Goal: Task Accomplishment & Management: Manage account settings

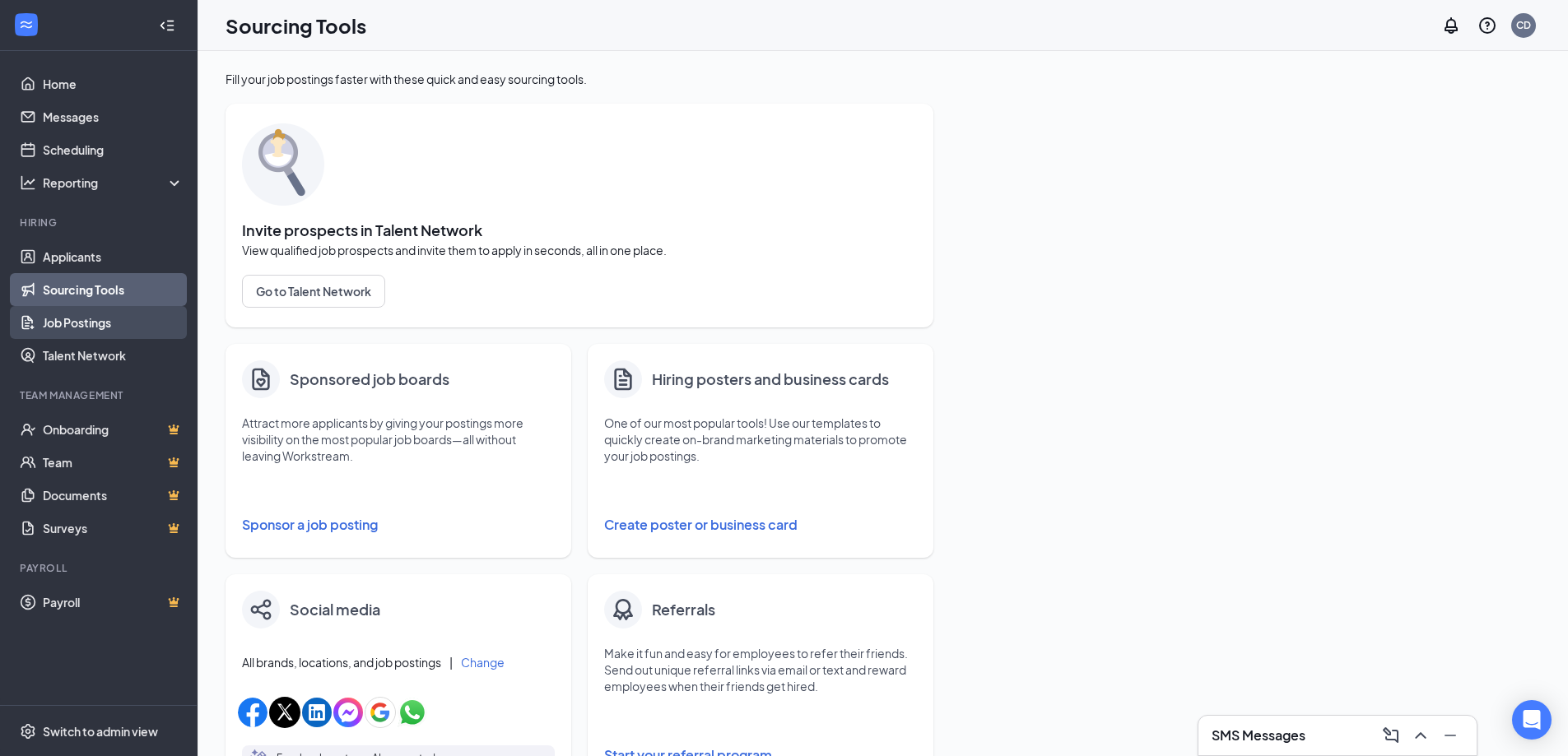
click at [89, 316] on link "Job Postings" at bounding box center [113, 322] width 141 height 33
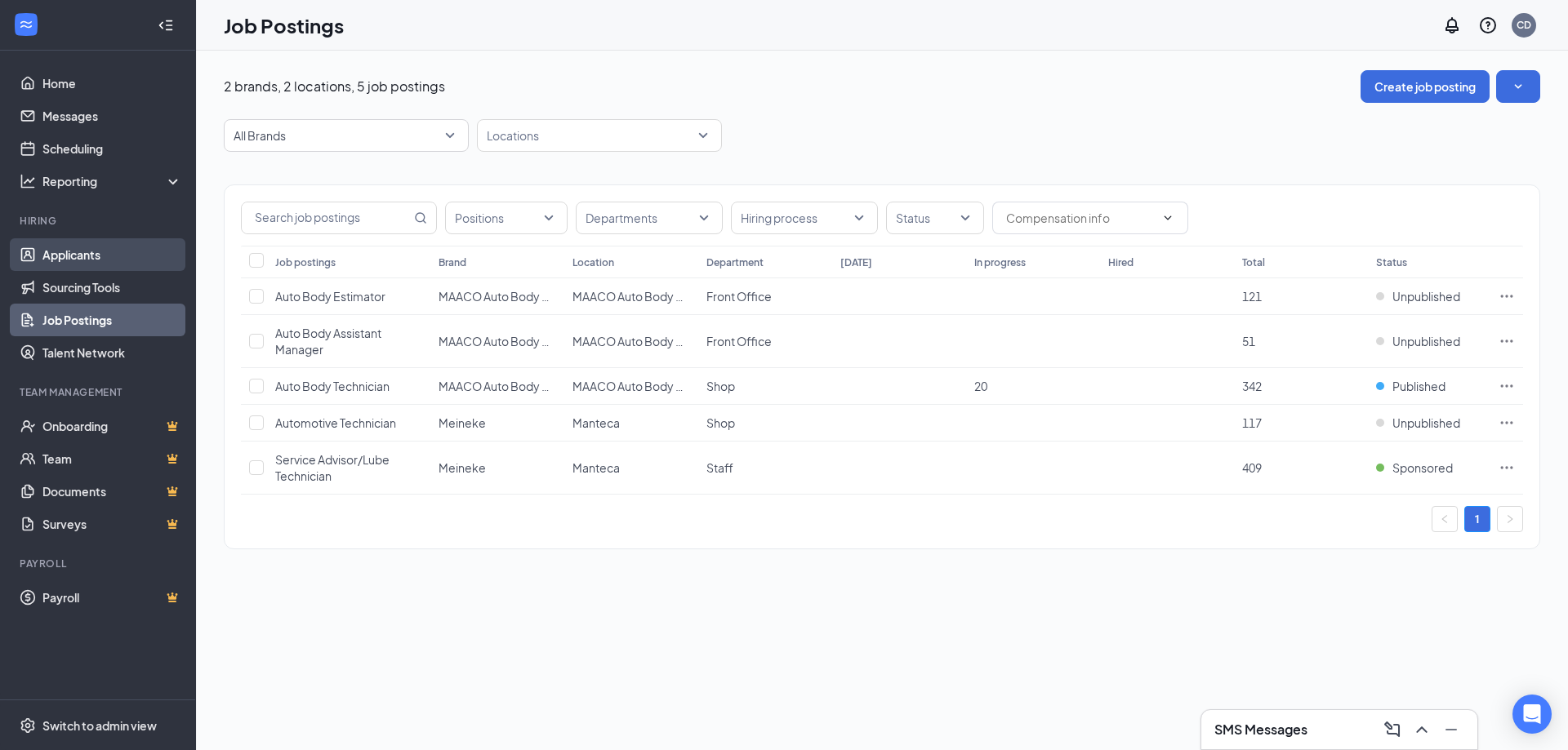
click at [86, 252] on link "Applicants" at bounding box center [112, 254] width 140 height 32
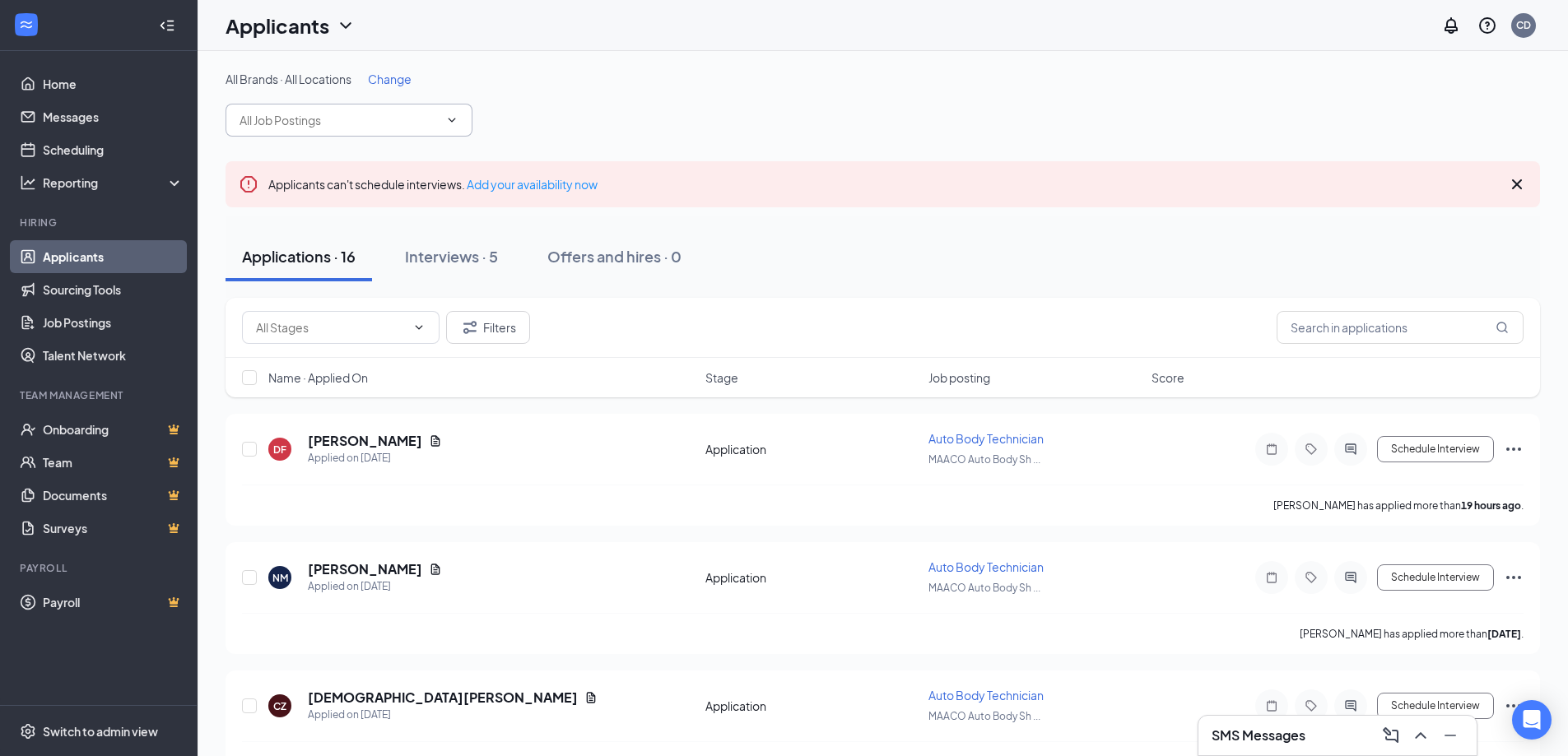
click at [381, 120] on input "text" at bounding box center [339, 119] width 199 height 18
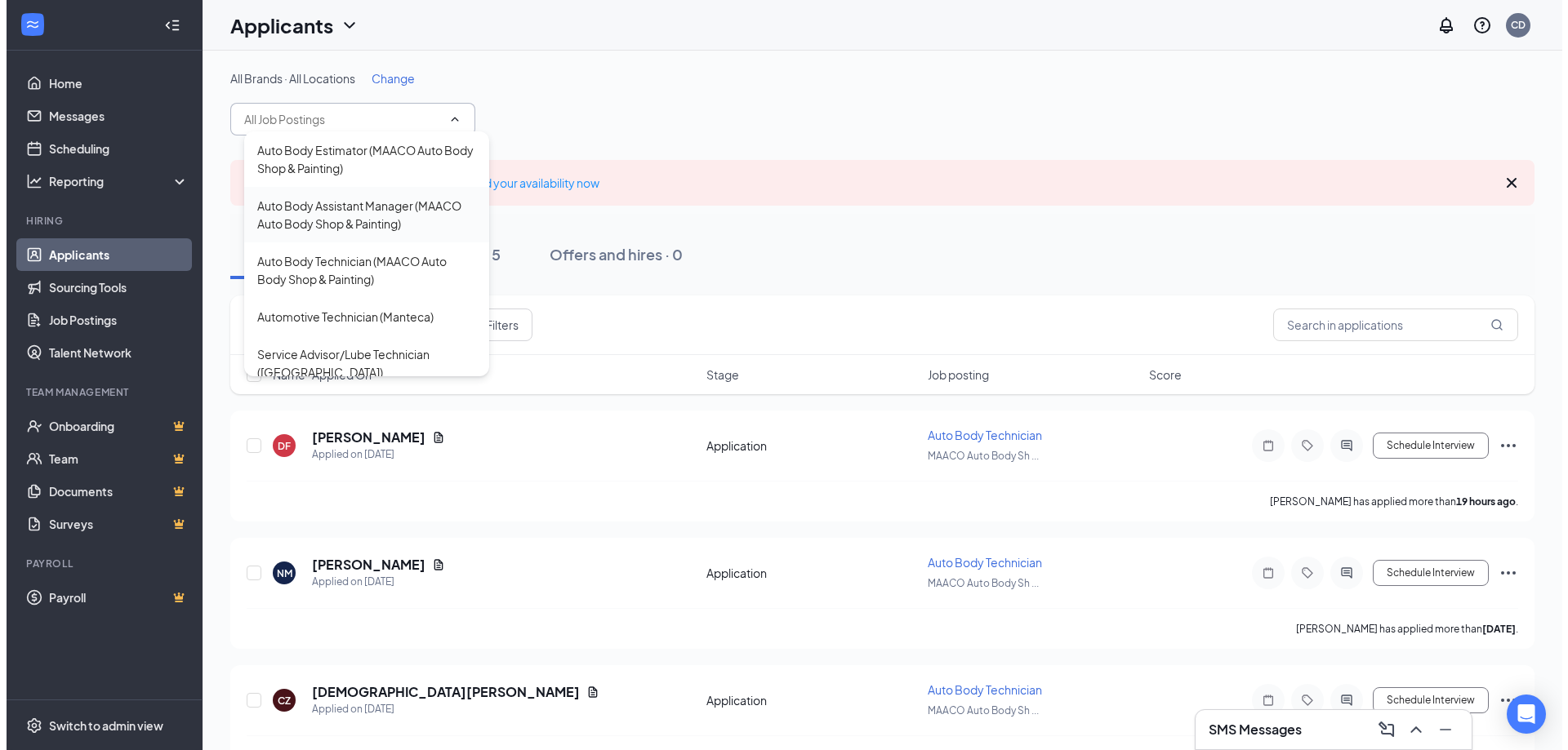
scroll to position [15, 0]
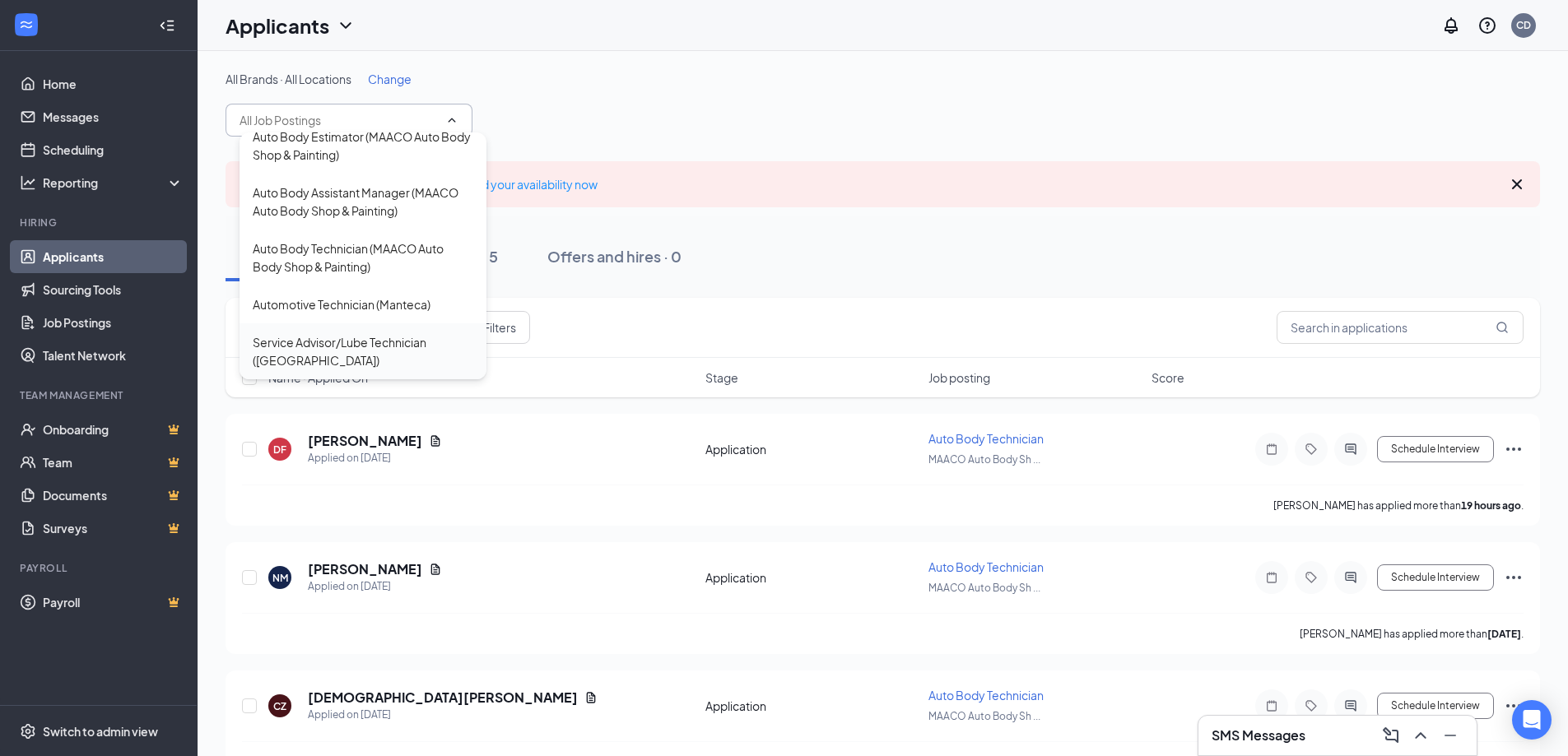
click at [371, 352] on div "Service Advisor/Lube Technician ([GEOGRAPHIC_DATA])" at bounding box center [363, 351] width 221 height 36
type input "Service Advisor/Lube Technician ([GEOGRAPHIC_DATA])"
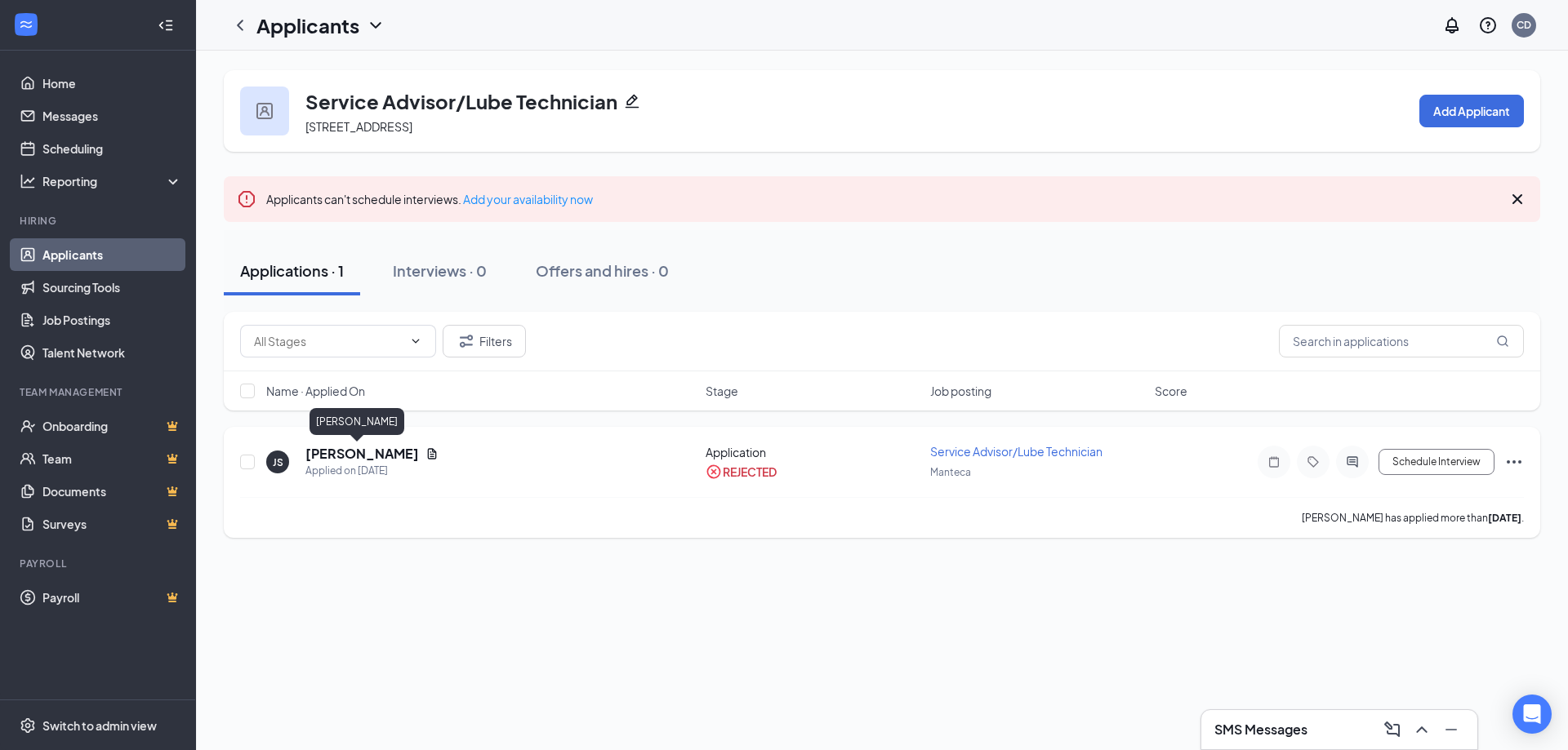
click at [352, 452] on h5 "[PERSON_NAME]" at bounding box center [362, 453] width 114 height 18
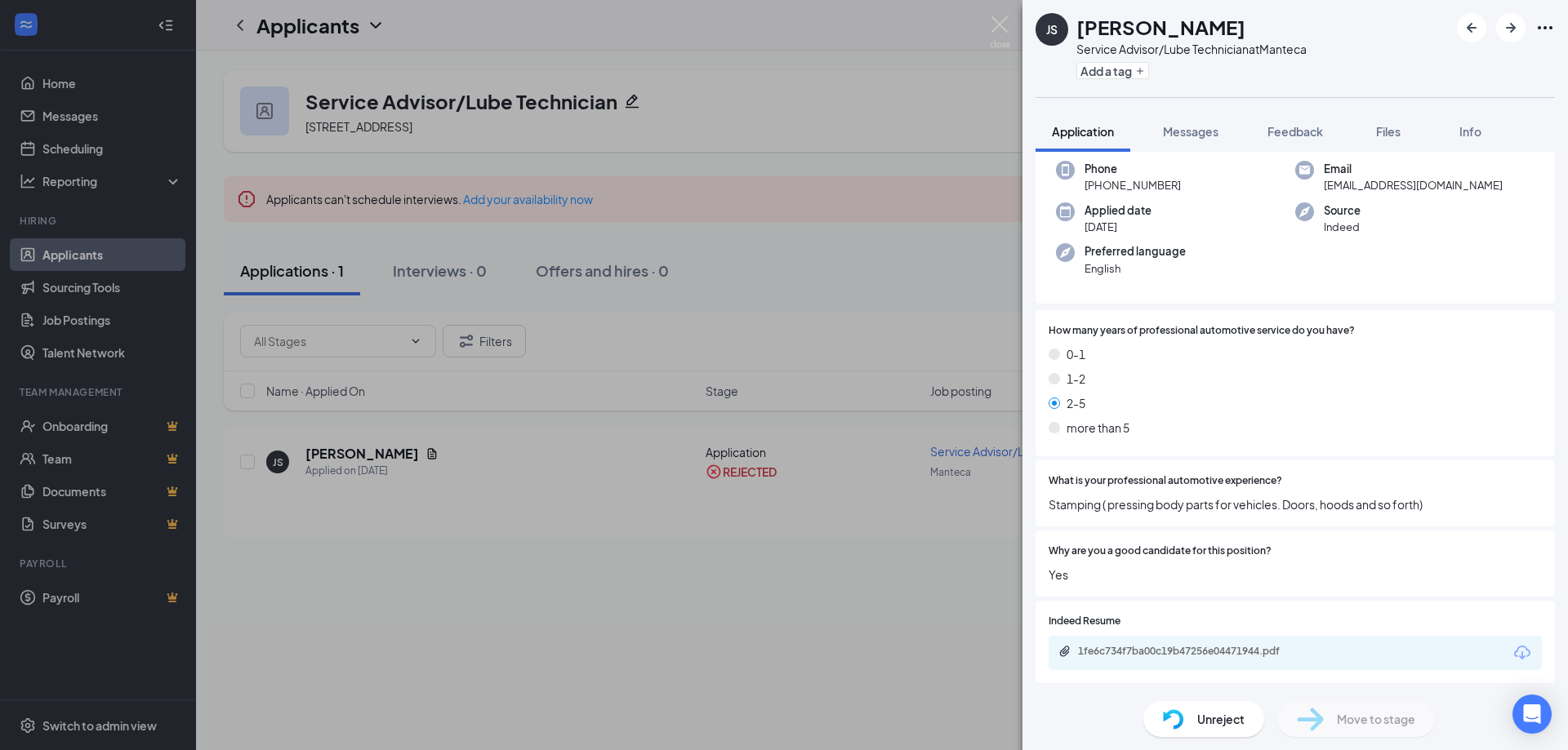
scroll to position [83, 0]
click at [1236, 658] on div "1fe6c734f7ba00c19b47256e04471944.pdf" at bounding box center [1191, 651] width 265 height 16
